Goal: Task Accomplishment & Management: Manage account settings

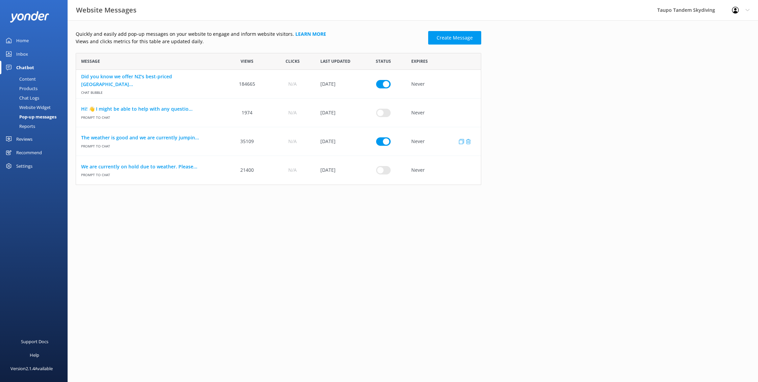
scroll to position [132, 405]
click at [380, 88] on input "row" at bounding box center [383, 84] width 15 height 8
checkbox input "false"
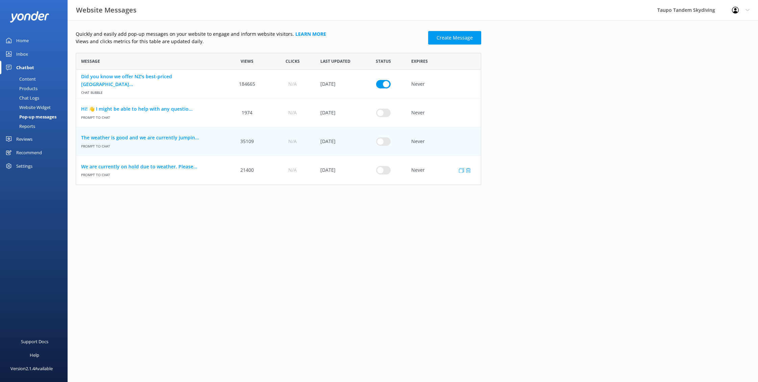
click at [385, 88] on input "row" at bounding box center [383, 84] width 15 height 8
checkbox input "true"
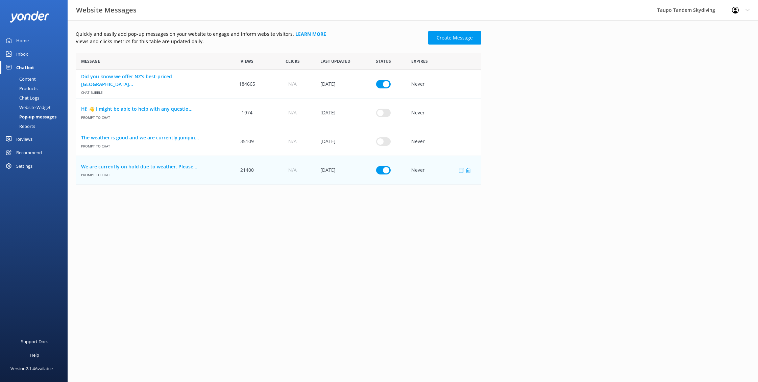
click at [141, 166] on link "We are currently on hold due to weather. Please..." at bounding box center [150, 166] width 138 height 7
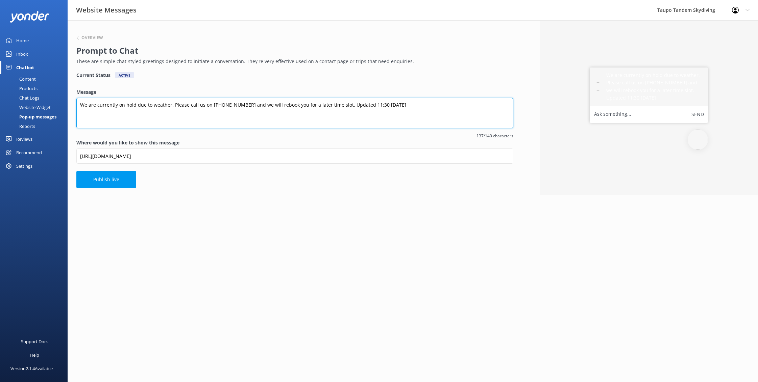
drag, startPoint x: 373, startPoint y: 104, endPoint x: 380, endPoint y: 104, distance: 7.8
click at [373, 104] on textarea "We are currently on hold due to weather. Please call us on [PHONE_NUMBER] and w…" at bounding box center [294, 113] width 437 height 30
click at [365, 104] on textarea "We are currently on hold due to weather. Please call us on [PHONE_NUMBER] and w…" at bounding box center [294, 113] width 437 height 30
click at [363, 104] on textarea "We are currently on hold due to weather. Please call us on [PHONE_NUMBER] and w…" at bounding box center [294, 113] width 437 height 30
type textarea "We are currently on hold due to weather. Please call us on [PHONE_NUMBER] and w…"
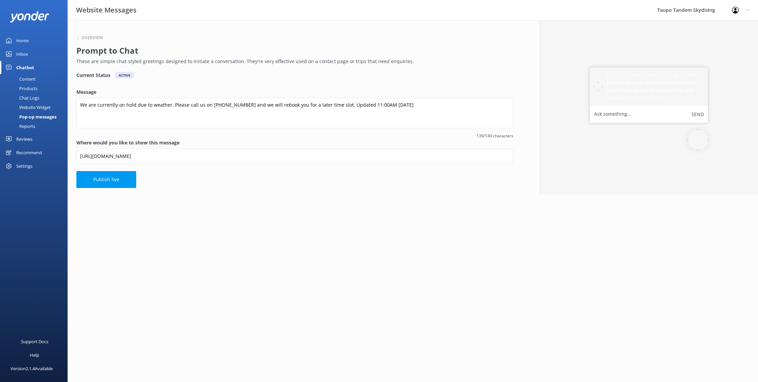
drag, startPoint x: 121, startPoint y: 180, endPoint x: 125, endPoint y: 139, distance: 41.4
click at [121, 180] on button "Publish live" at bounding box center [106, 179] width 60 height 17
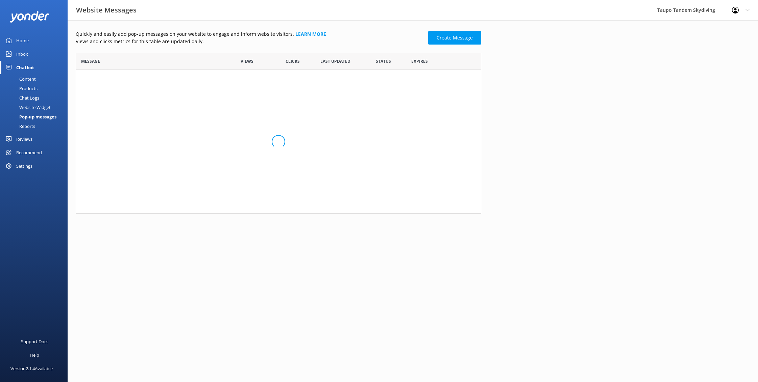
scroll to position [132, 405]
